Goal: Transaction & Acquisition: Purchase product/service

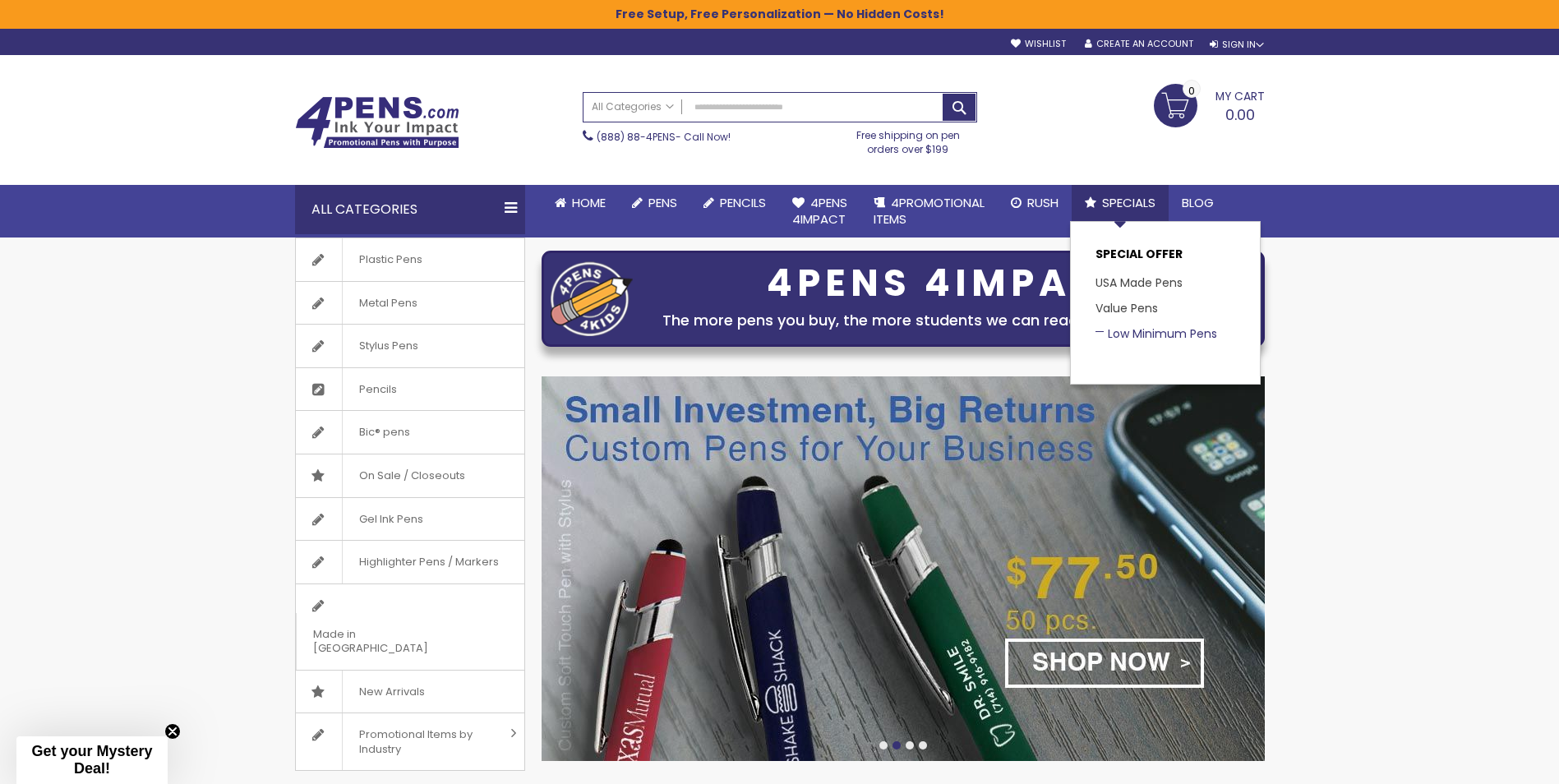
click at [1140, 335] on link "Low Minimum Pens" at bounding box center [1156, 333] width 121 height 16
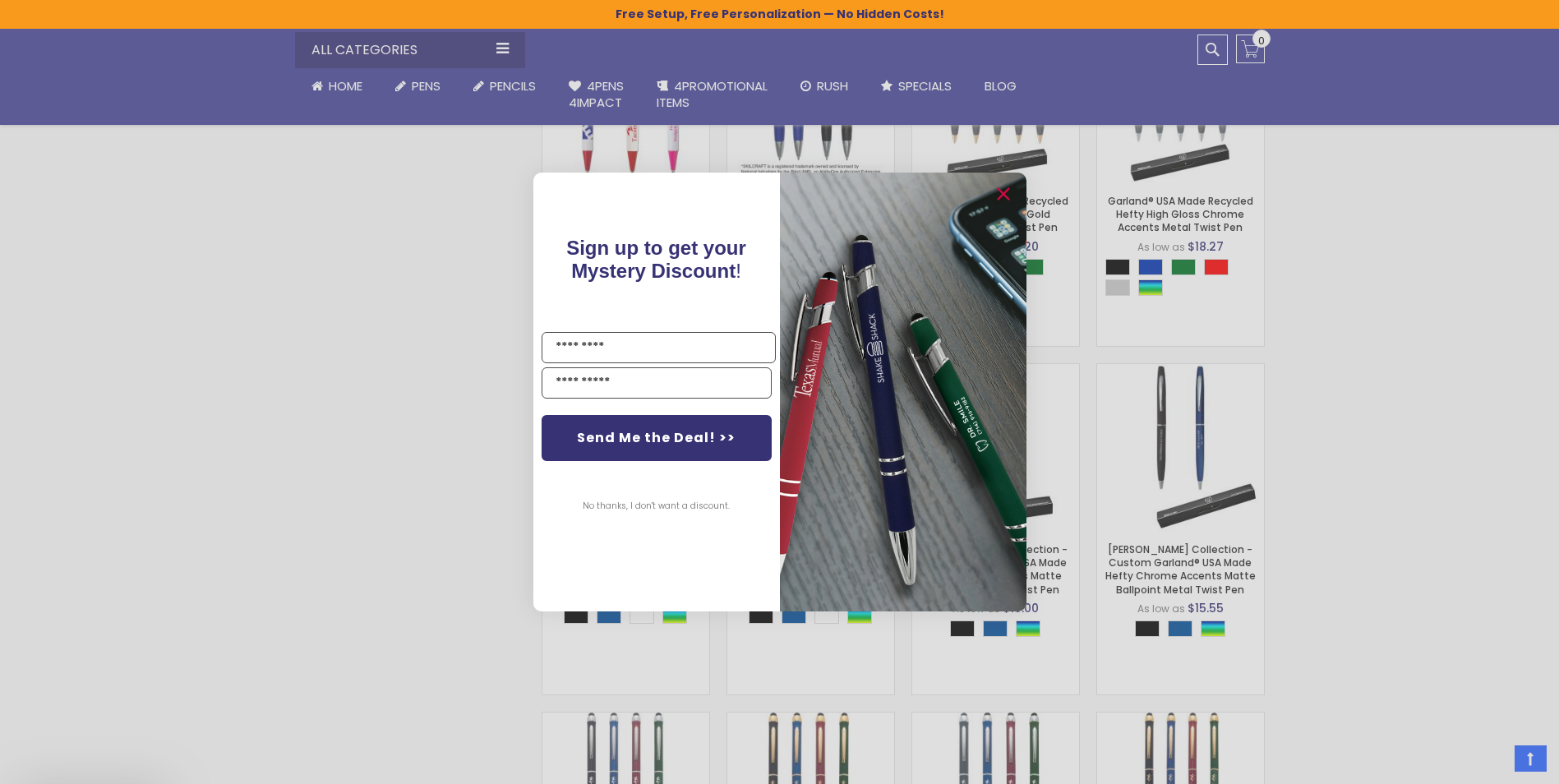
scroll to position [1135, 0]
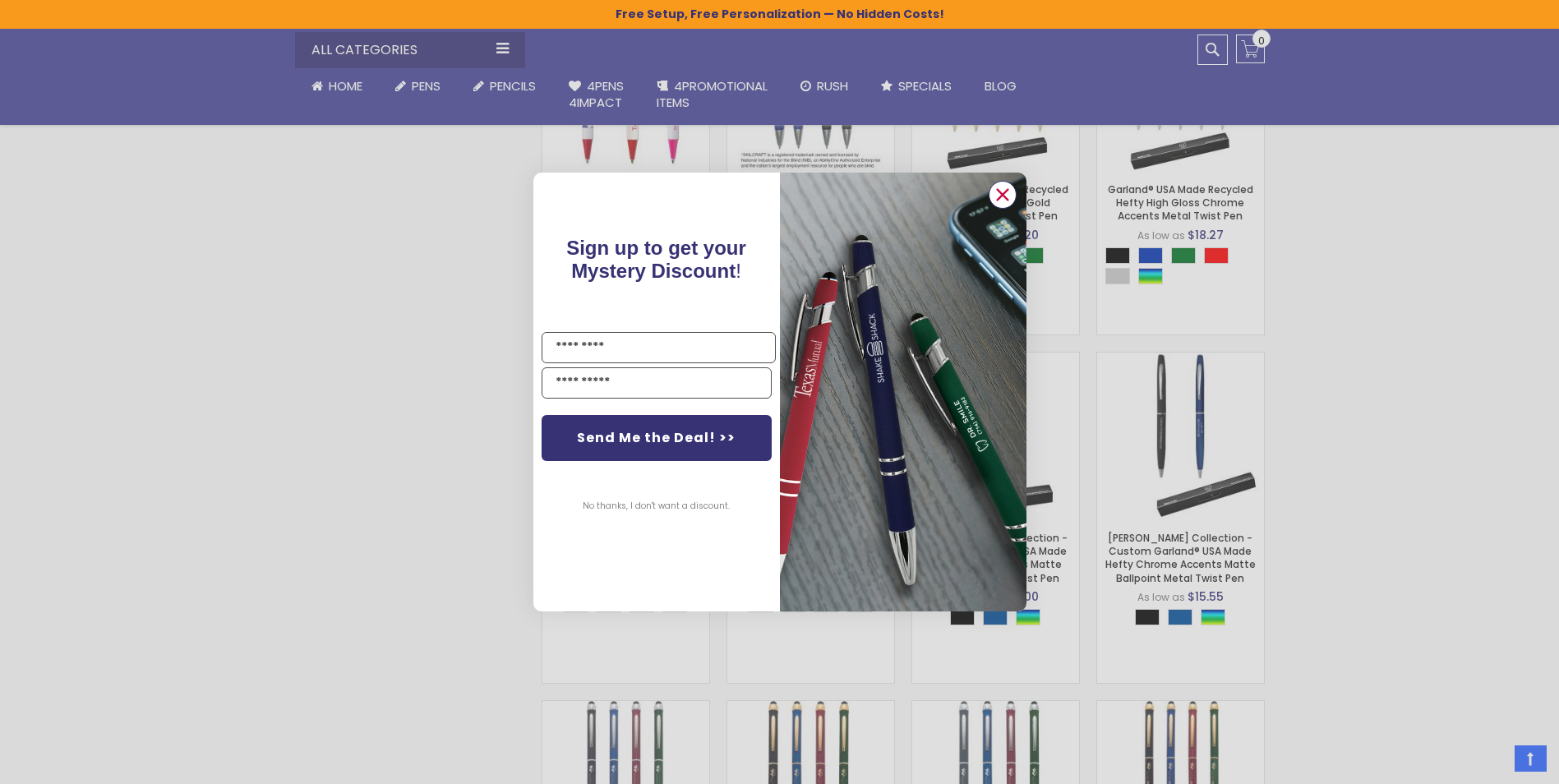
click at [1006, 187] on circle "Close dialog" at bounding box center [1002, 195] width 25 height 25
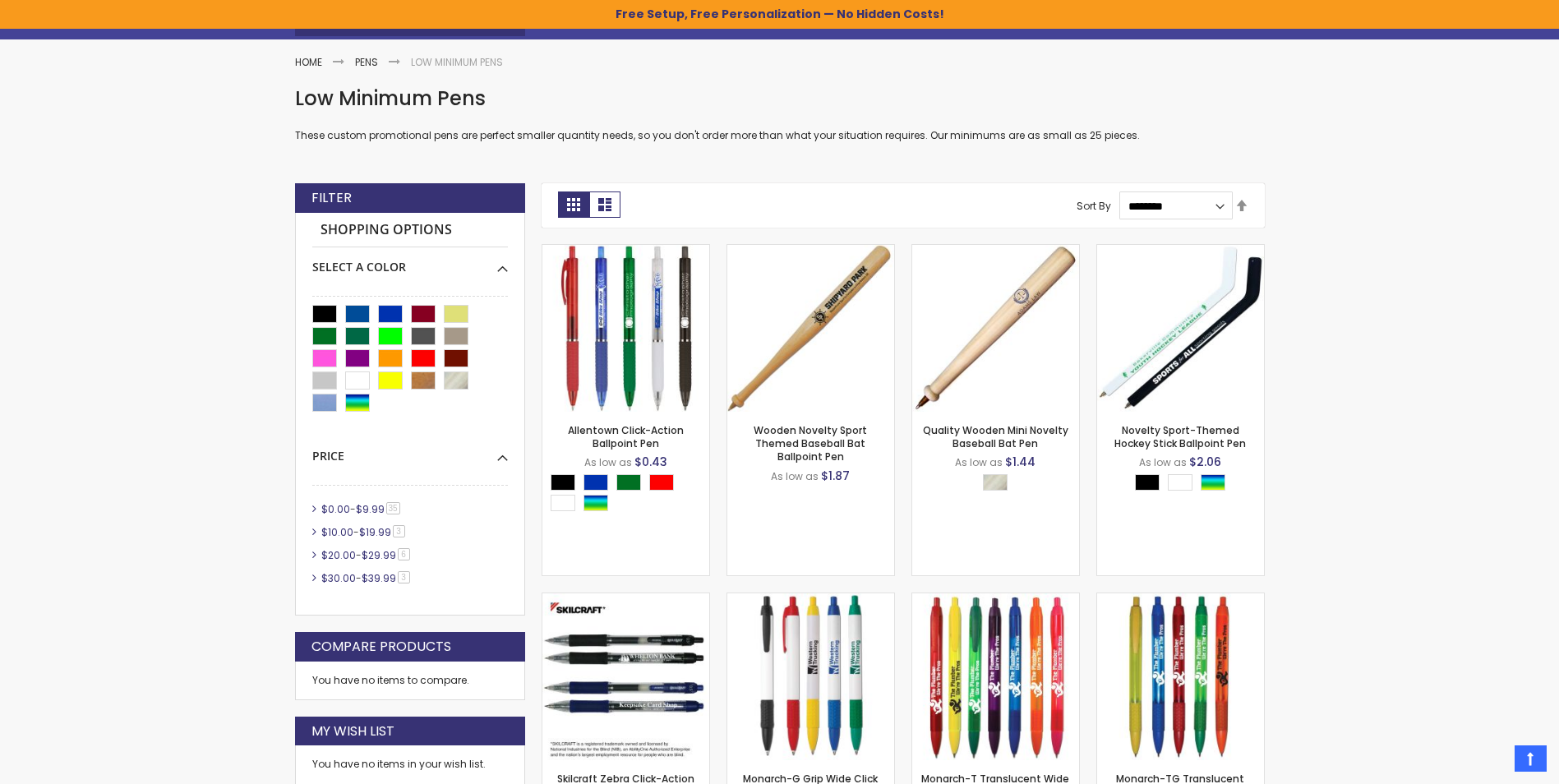
scroll to position [0, 0]
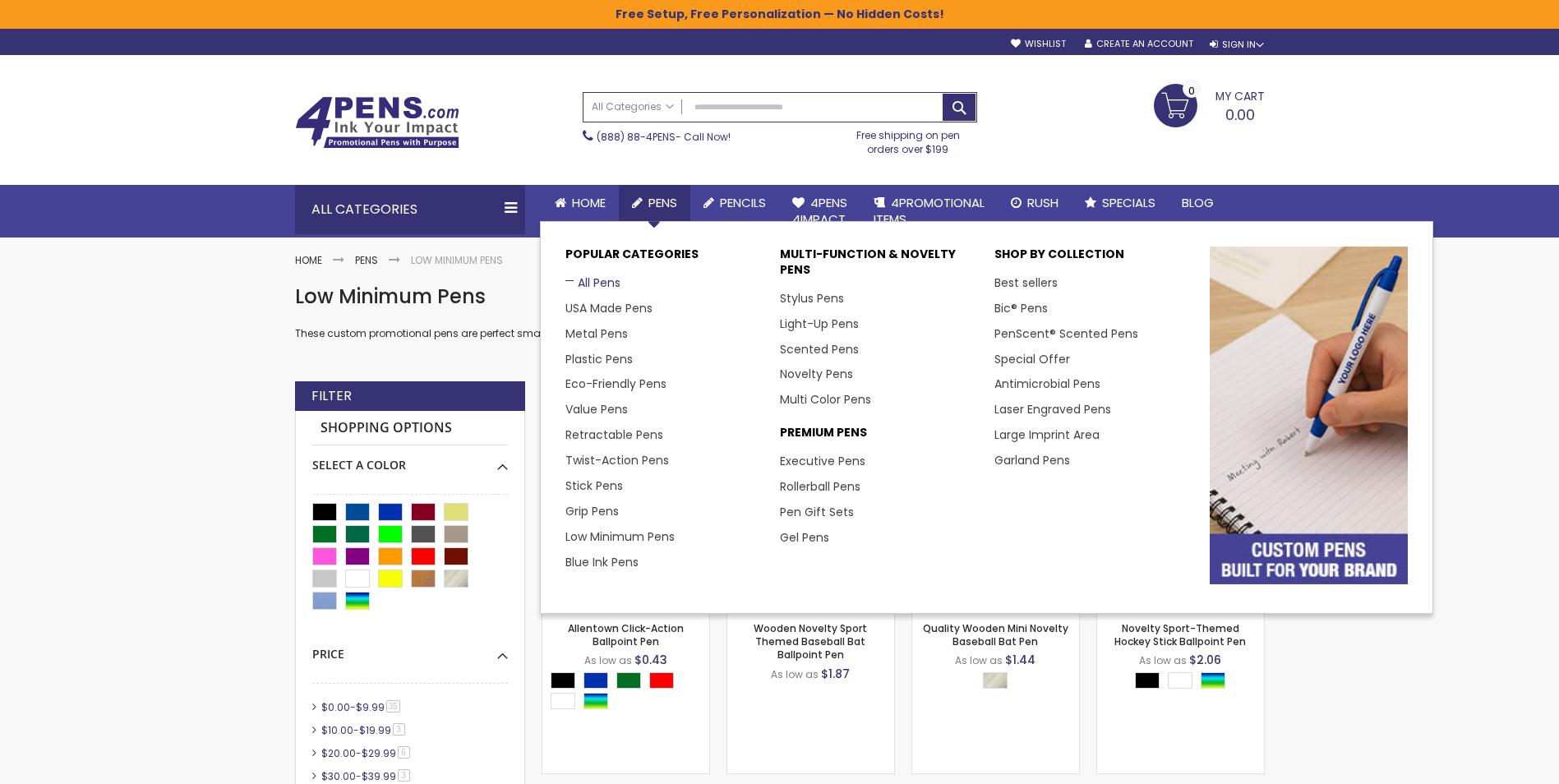
click at [597, 288] on link "All Pens" at bounding box center [593, 282] width 55 height 16
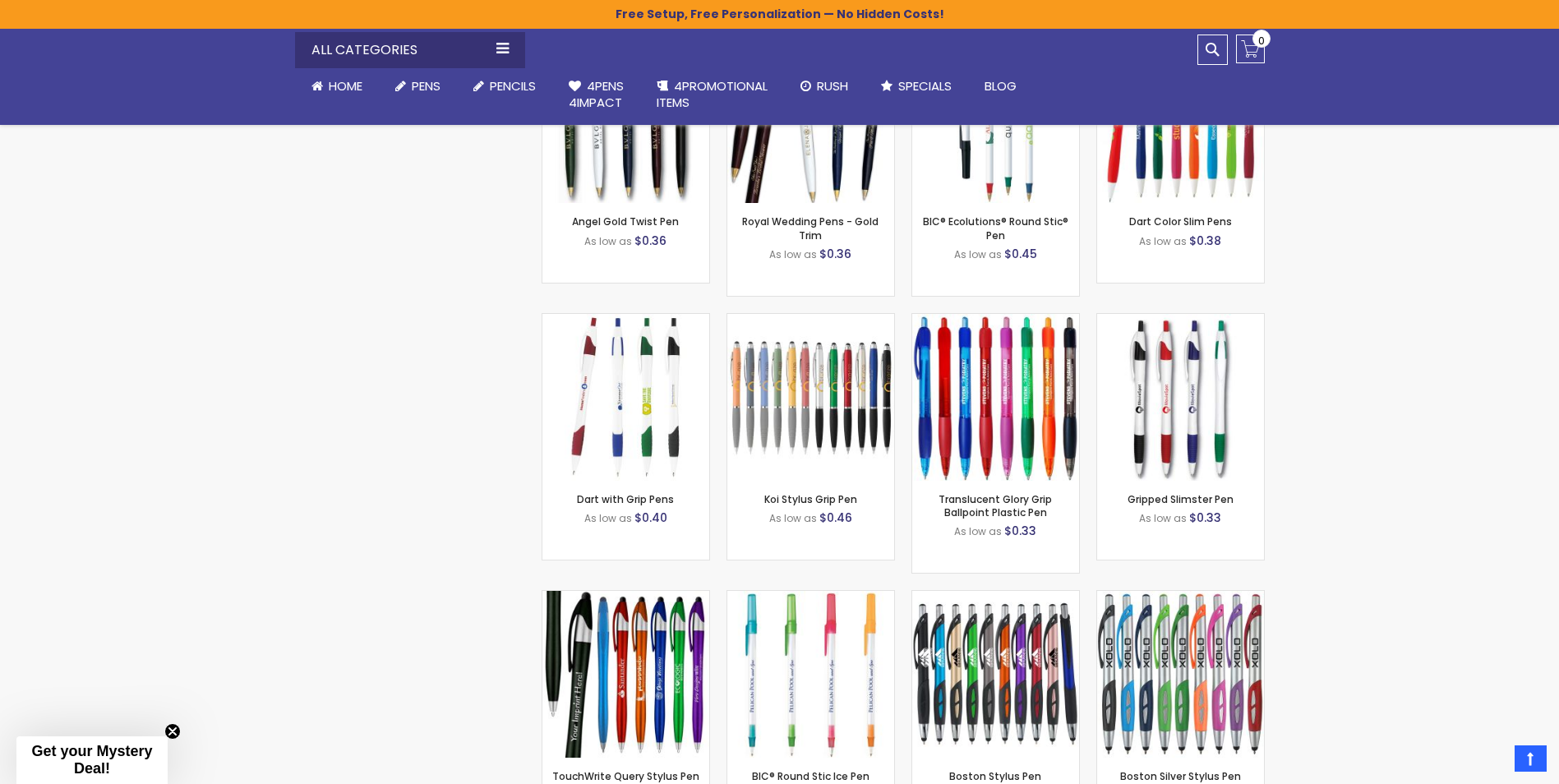
scroll to position [4211, 0]
click at [782, 449] on div "- *** + Add to Cart" at bounding box center [811, 452] width 167 height 28
click at [808, 364] on img at bounding box center [811, 396] width 167 height 167
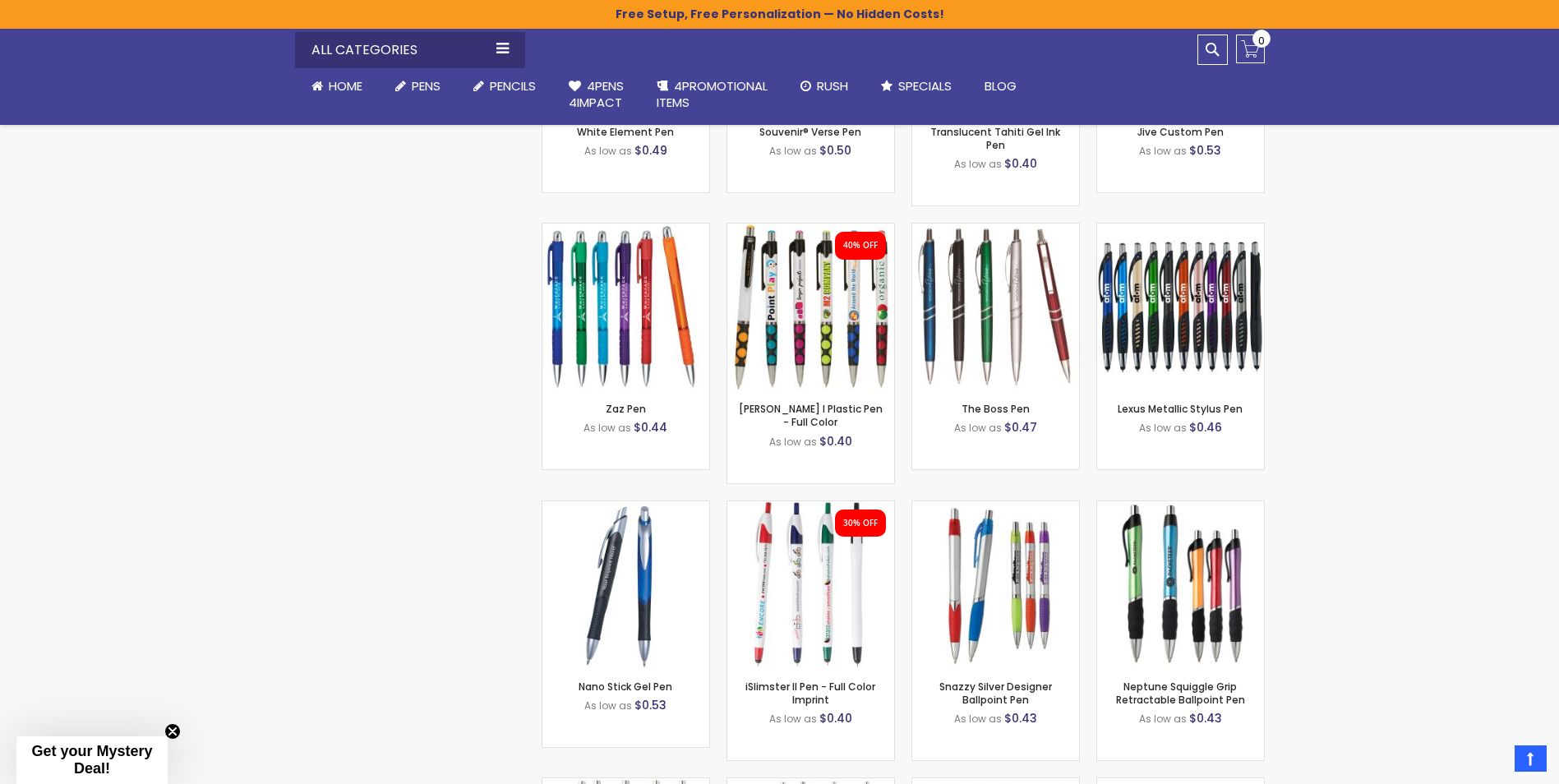
scroll to position [5382, 0]
click at [1040, 322] on img at bounding box center [995, 306] width 167 height 167
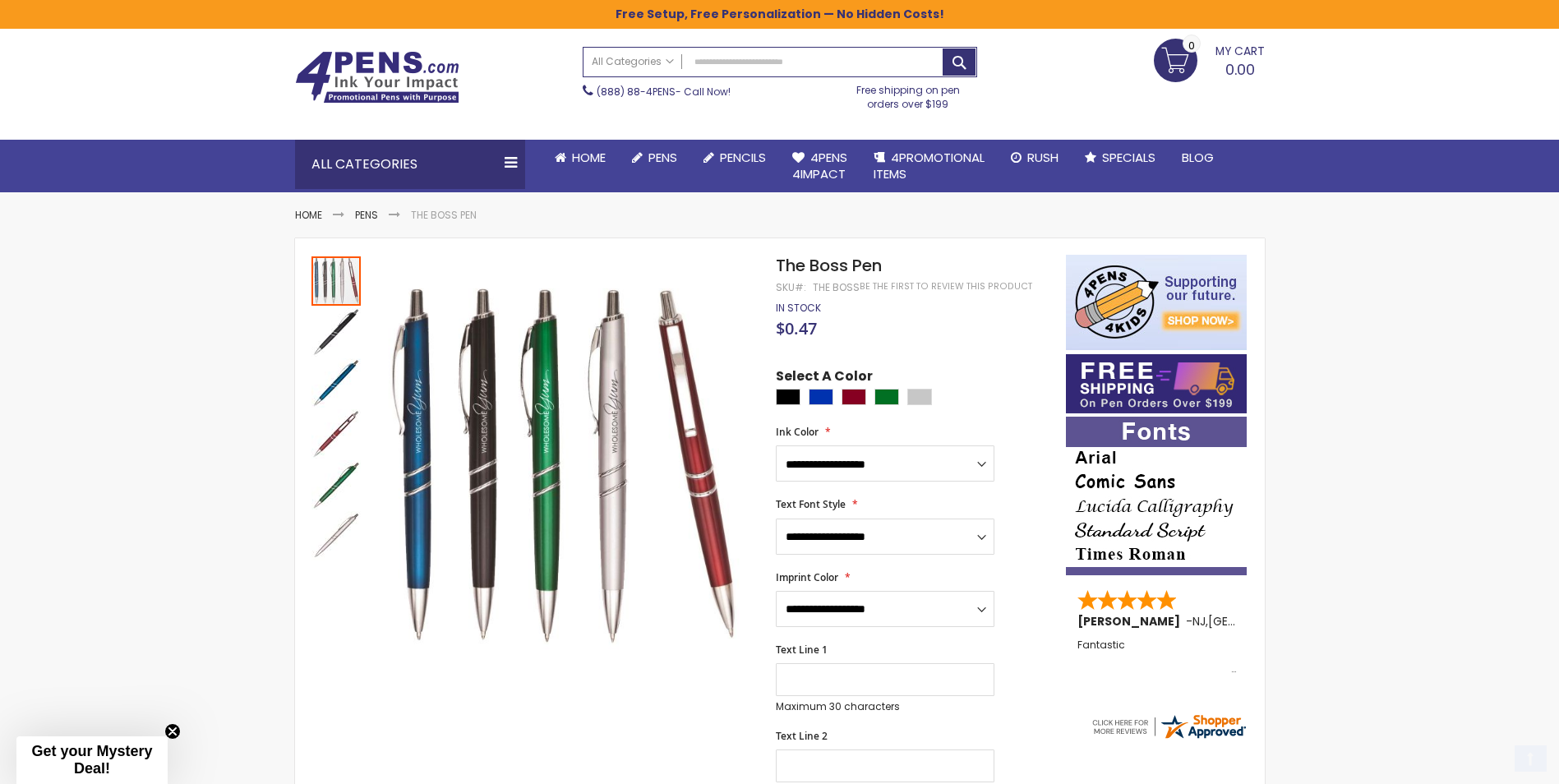
scroll to position [139, 0]
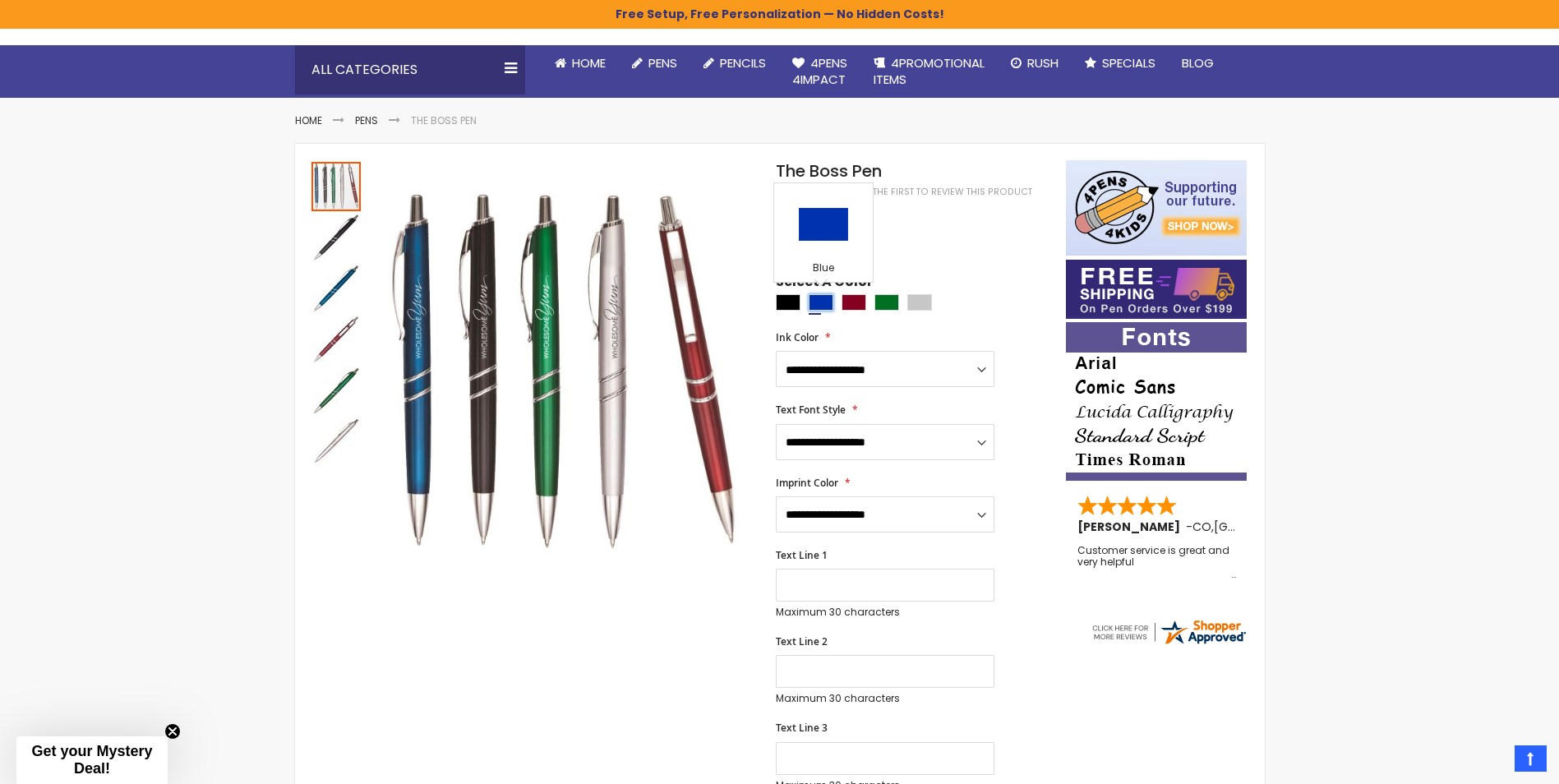
click at [818, 296] on div "Blue" at bounding box center [821, 302] width 25 height 16
type input "****"
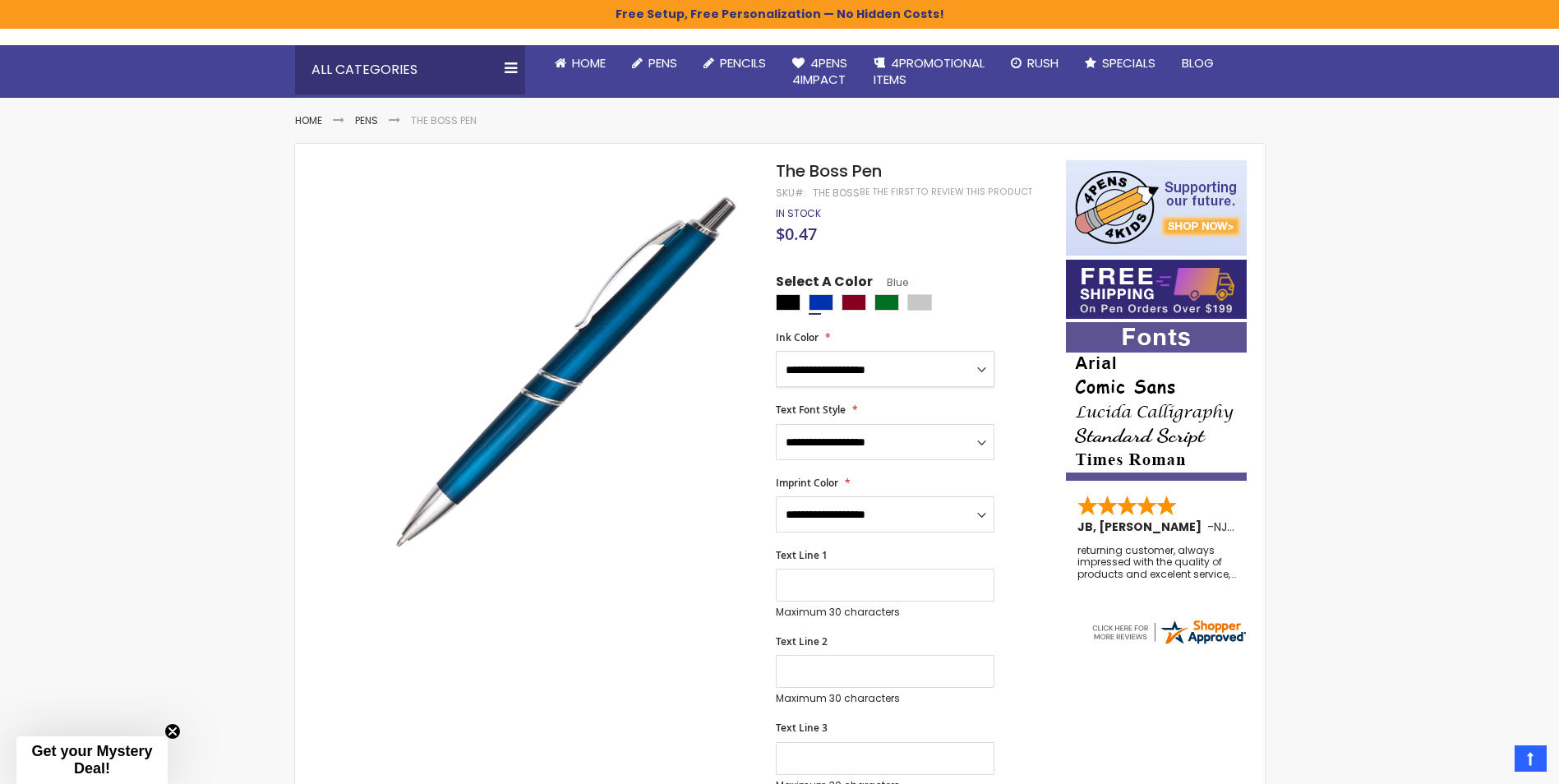
click at [924, 370] on select "**********" at bounding box center [885, 368] width 219 height 36
drag, startPoint x: 945, startPoint y: 302, endPoint x: 924, endPoint y: 303, distance: 21.0
click at [924, 303] on div at bounding box center [916, 305] width 281 height 21
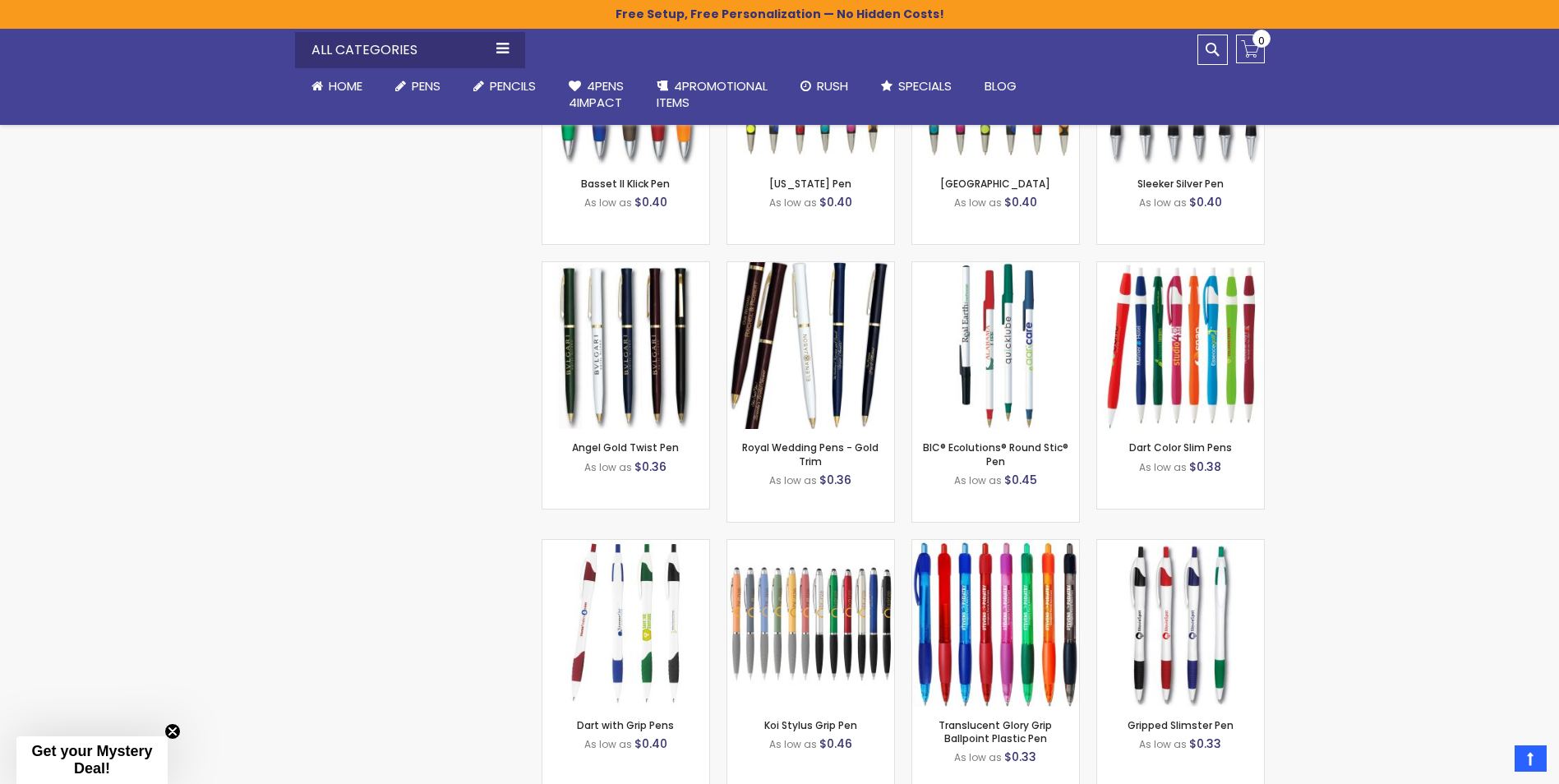
scroll to position [3983, 0]
click at [848, 406] on div "- *** + Add to Cart" at bounding box center [811, 401] width 167 height 28
click at [832, 376] on img at bounding box center [811, 345] width 167 height 167
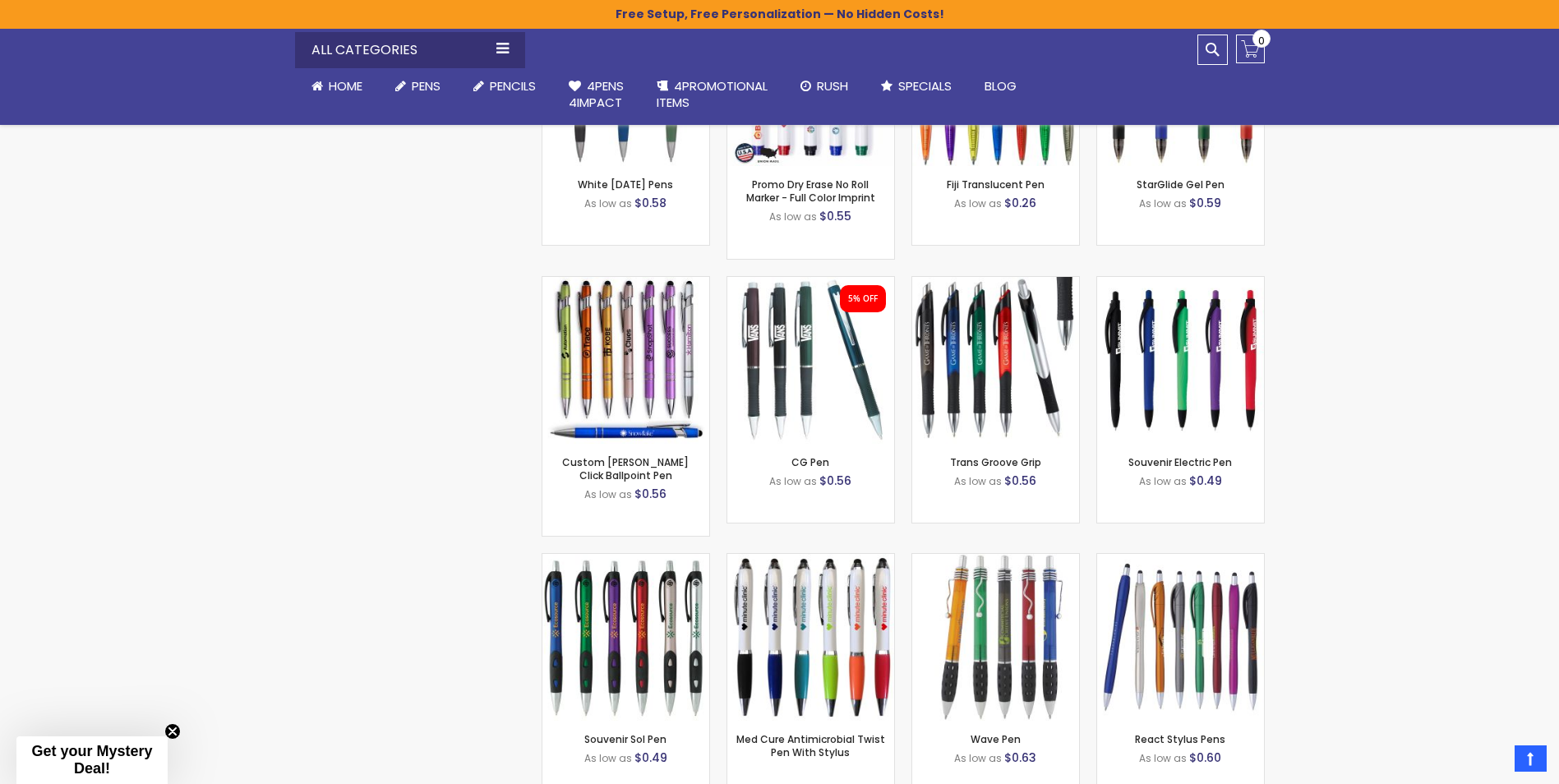
scroll to position [9698, 0]
click at [778, 362] on img at bounding box center [811, 360] width 167 height 167
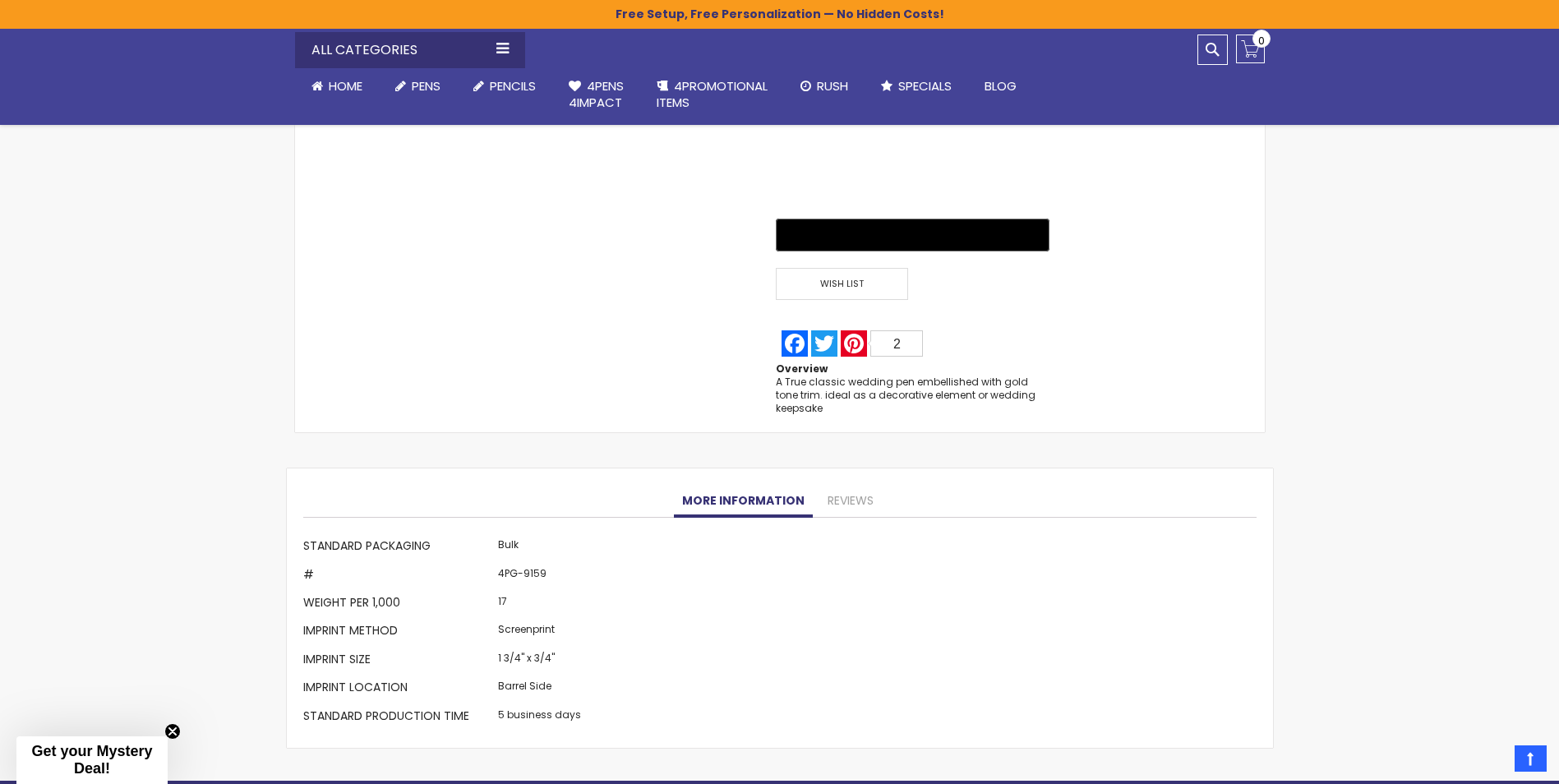
scroll to position [1176, 0]
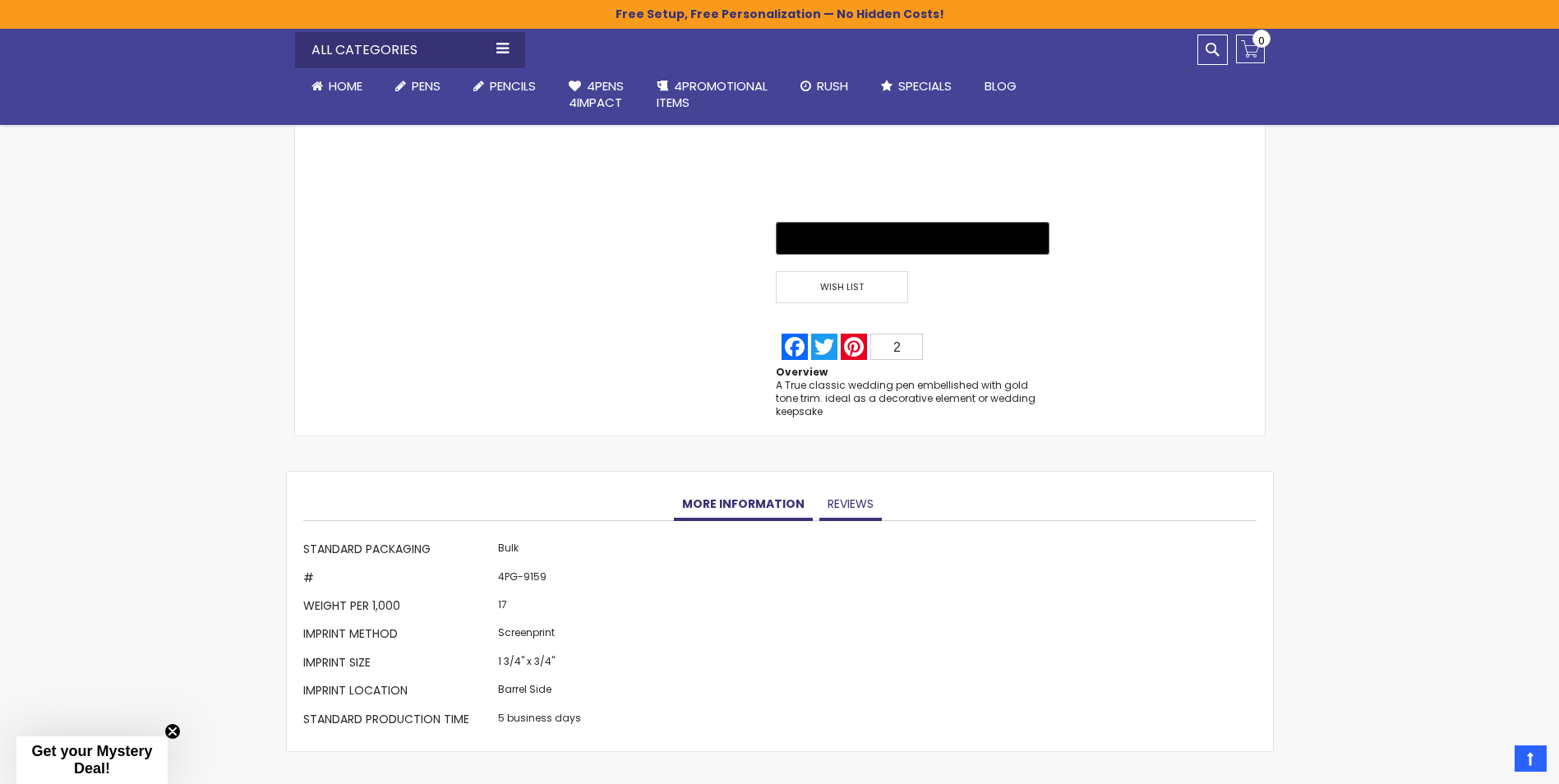
click at [845, 507] on link "Reviews" at bounding box center [851, 504] width 63 height 33
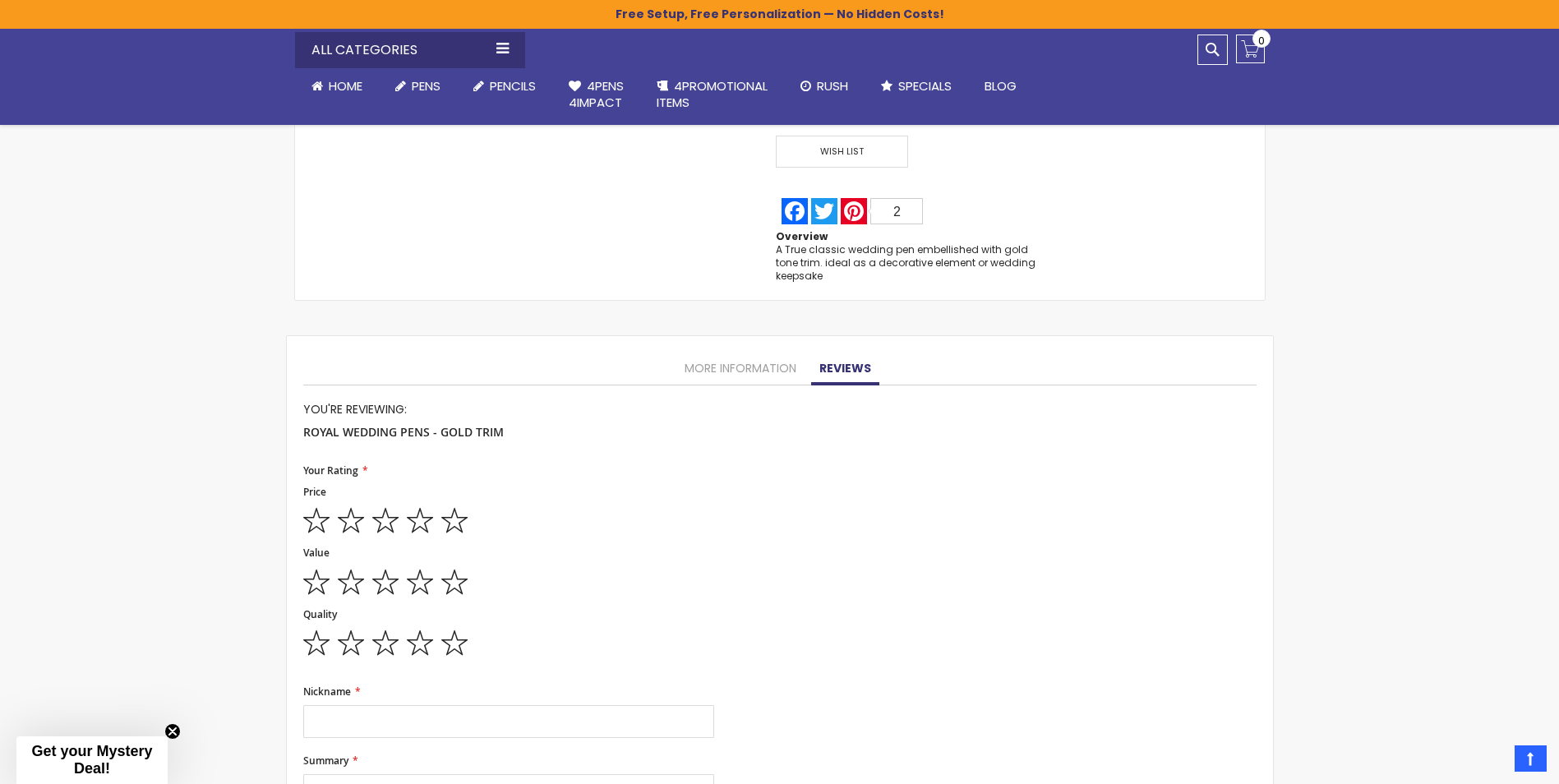
scroll to position [1311, 0]
click at [763, 383] on link "More Information" at bounding box center [740, 369] width 128 height 33
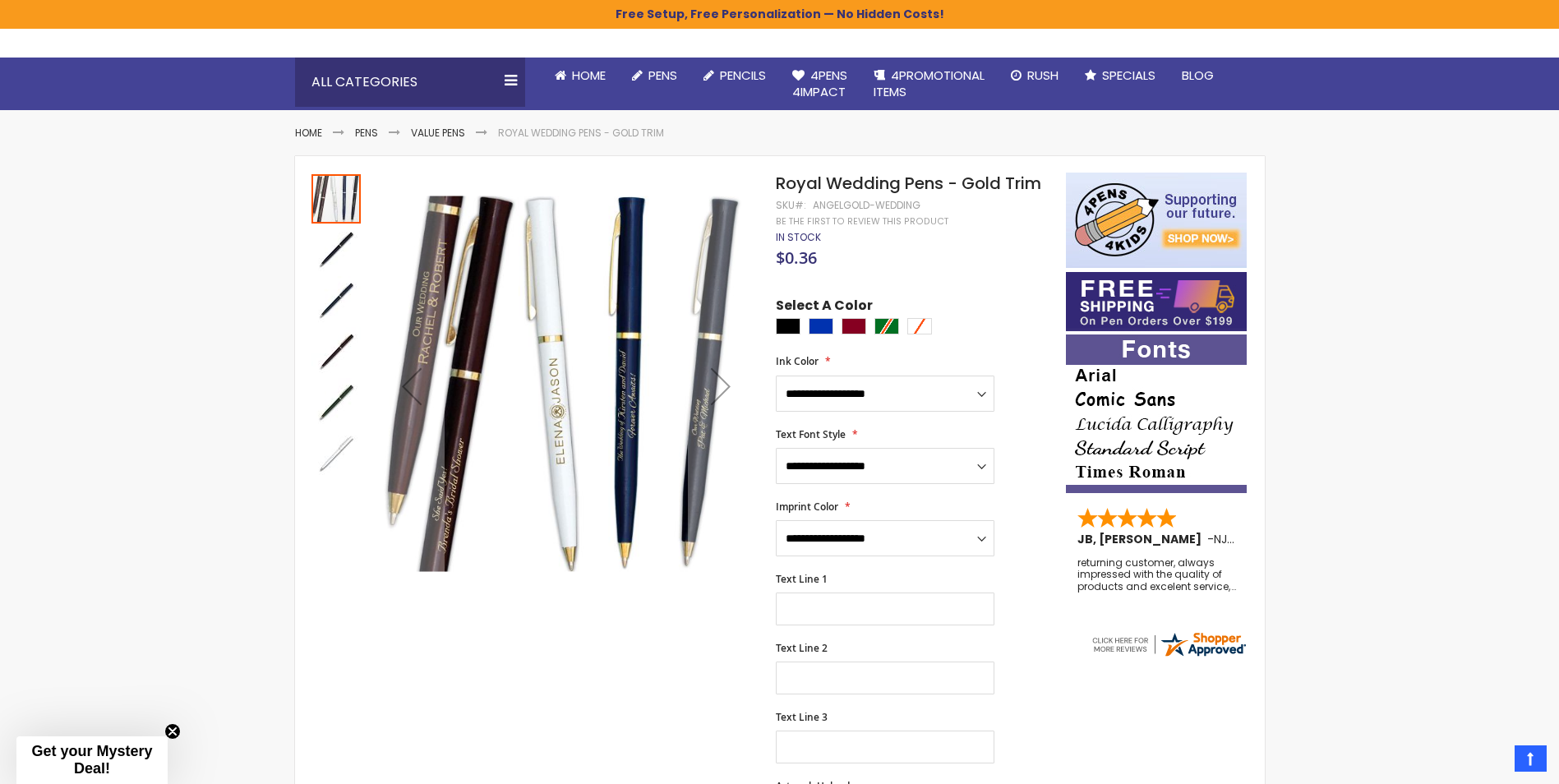
scroll to position [128, 0]
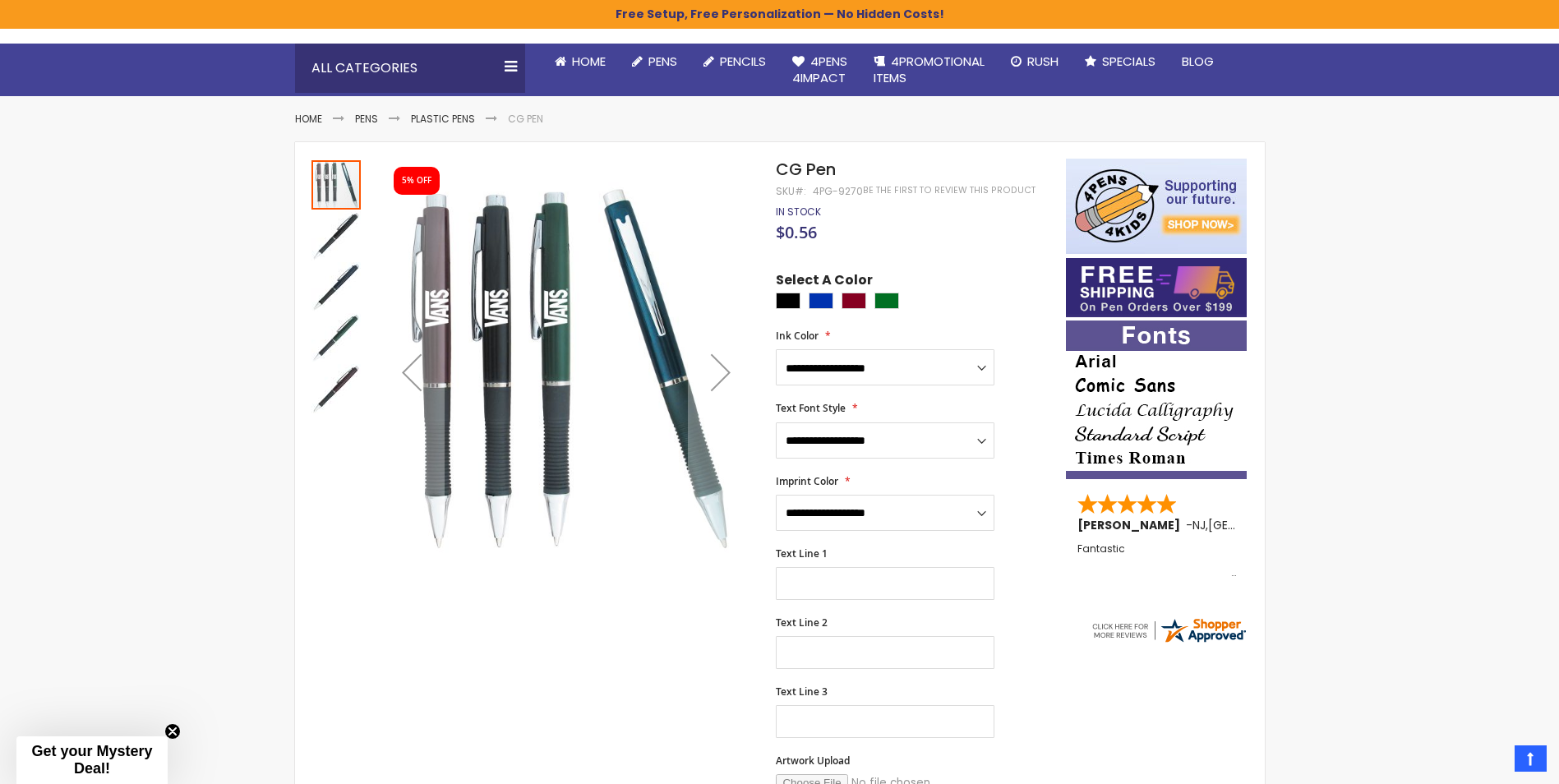
scroll to position [142, 0]
